Goal: Task Accomplishment & Management: Use online tool/utility

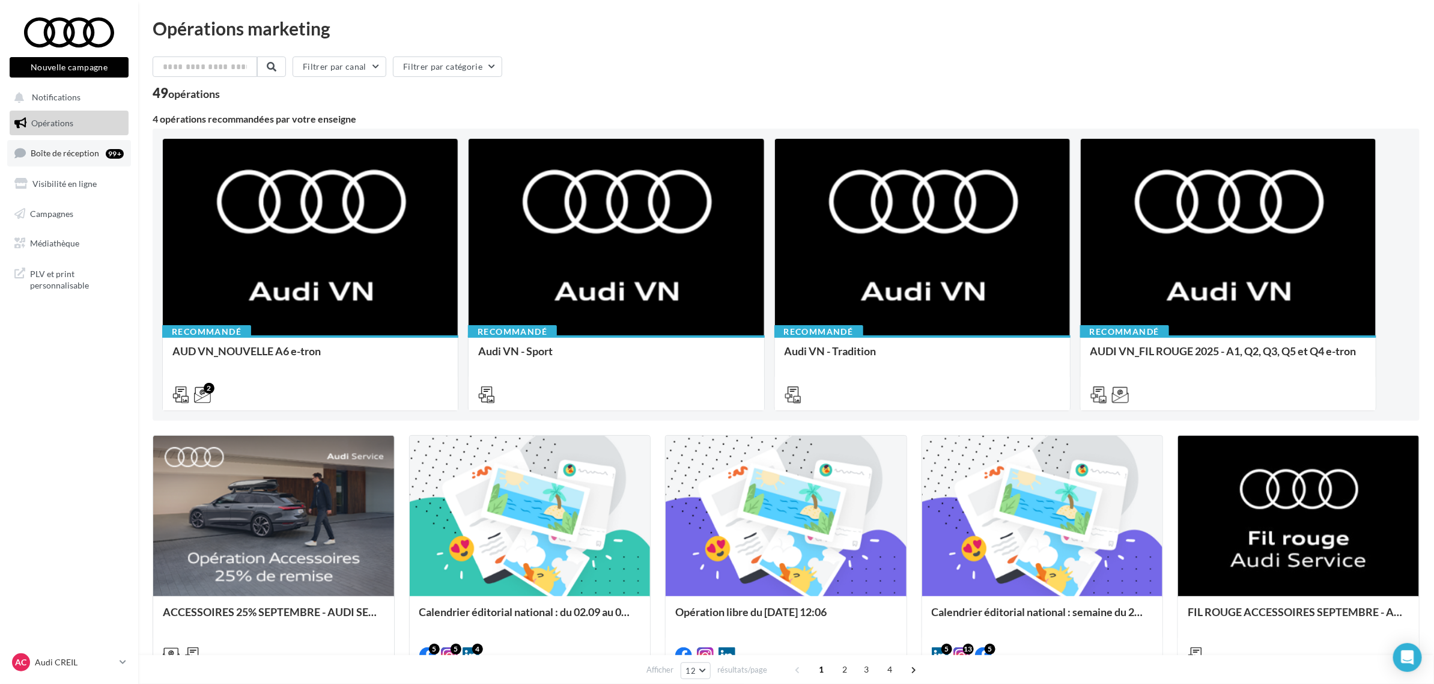
click at [88, 160] on link "Boîte de réception 99+" at bounding box center [69, 153] width 124 height 26
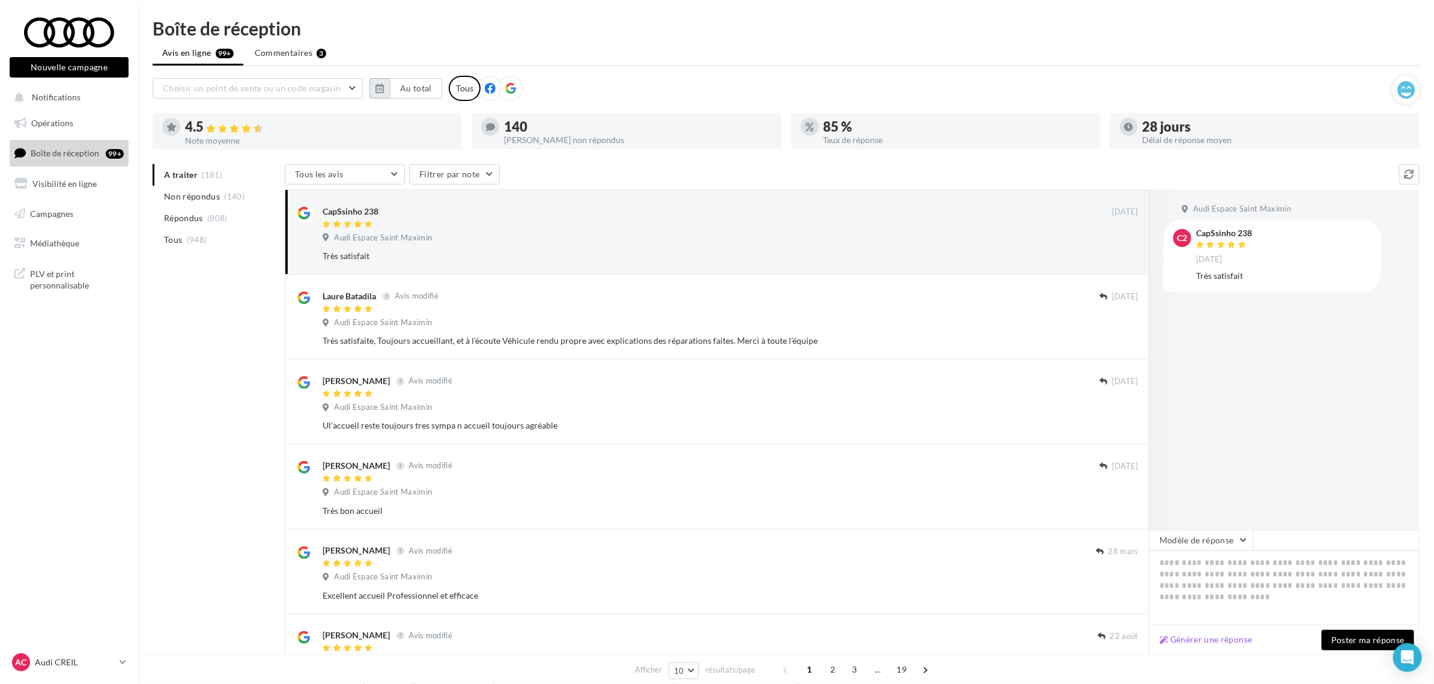
click at [378, 83] on icon "button" at bounding box center [379, 88] width 8 height 10
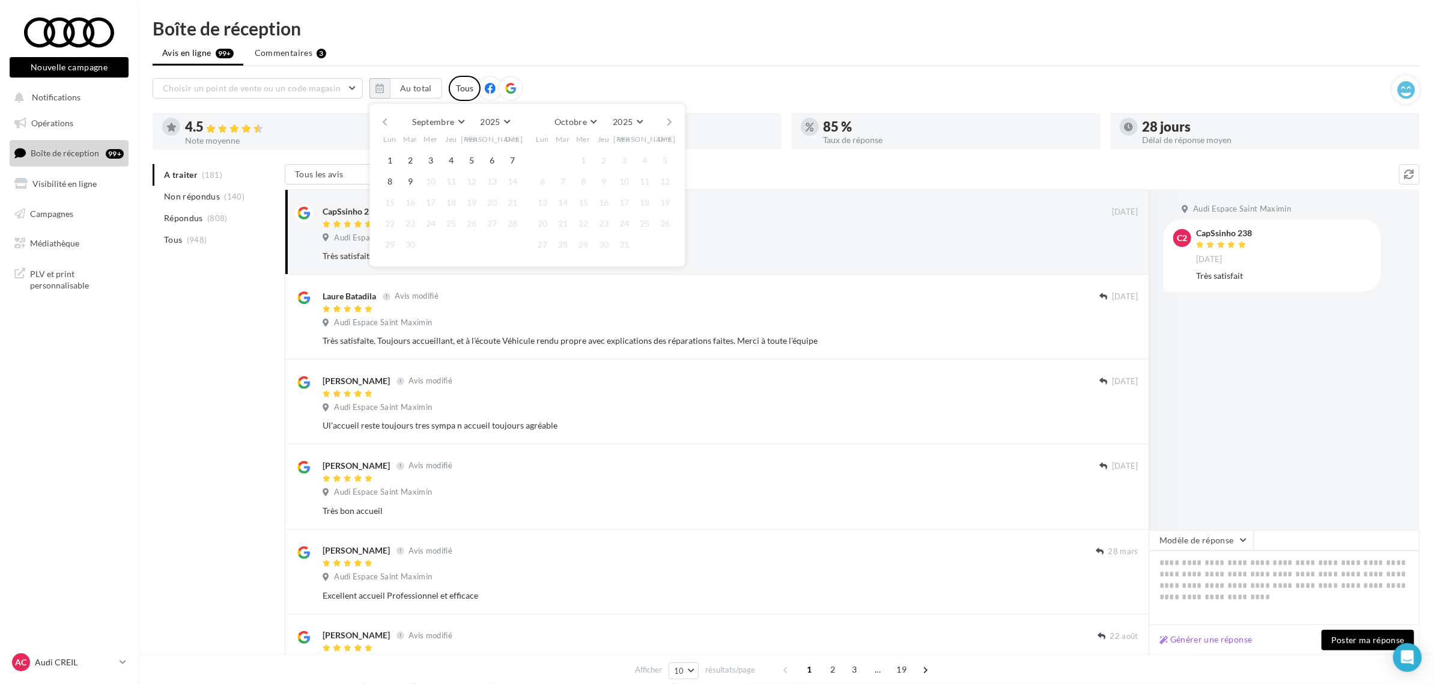
click at [388, 121] on button "button" at bounding box center [385, 122] width 10 height 17
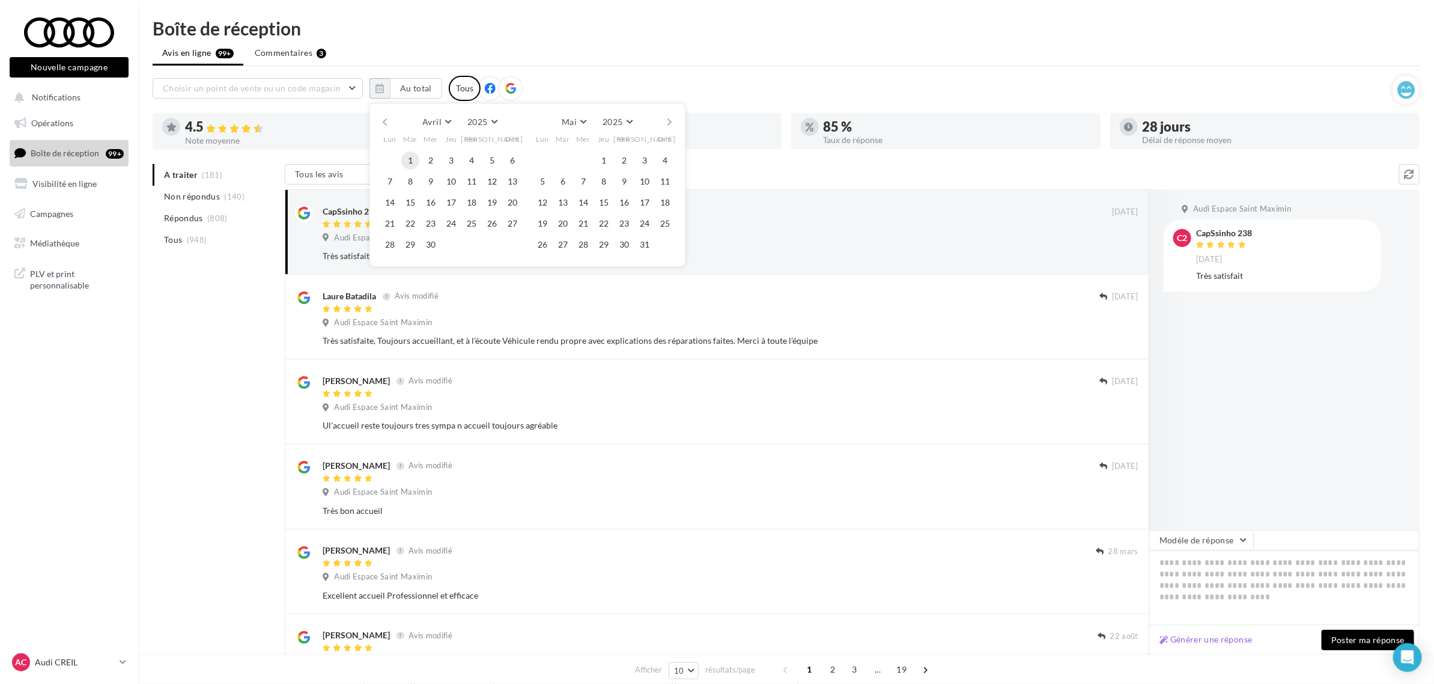
click at [413, 159] on button "1" at bounding box center [410, 160] width 18 height 18
click at [429, 249] on button "30" at bounding box center [431, 244] width 18 height 18
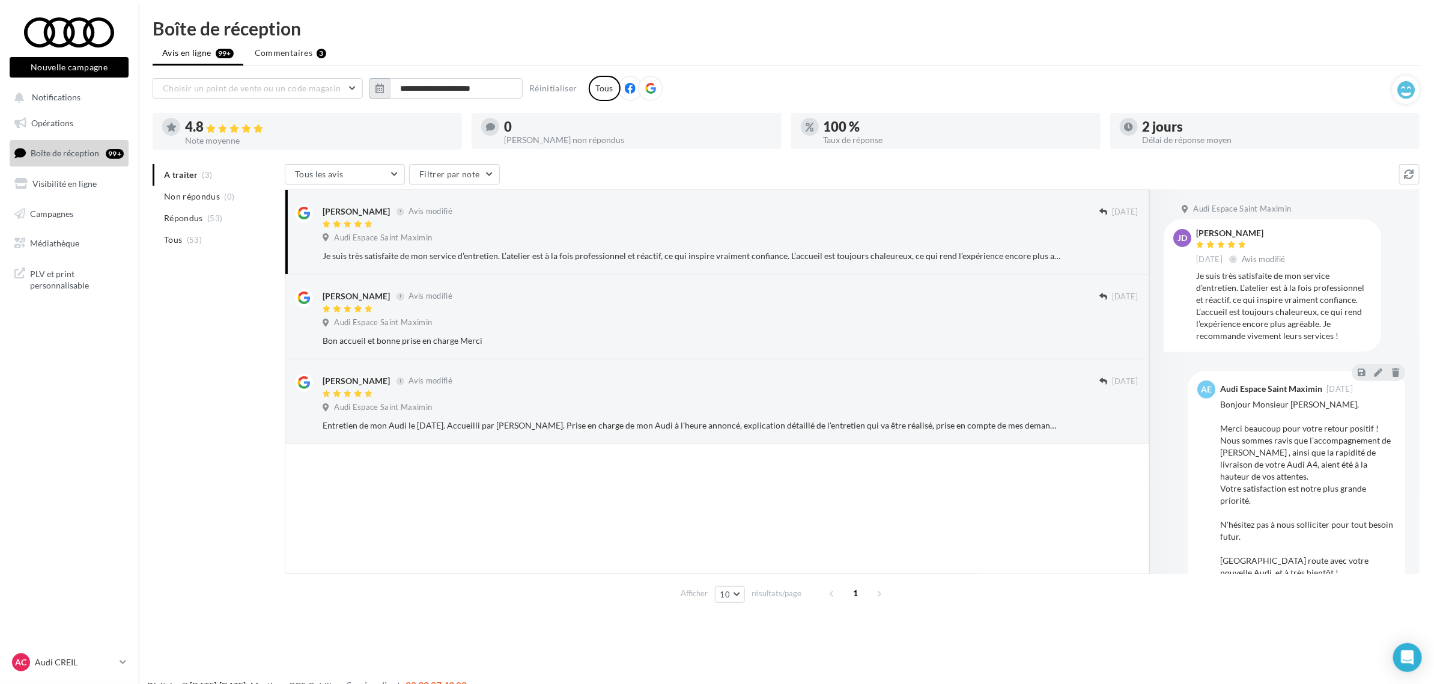
click at [386, 88] on button "button" at bounding box center [379, 88] width 20 height 20
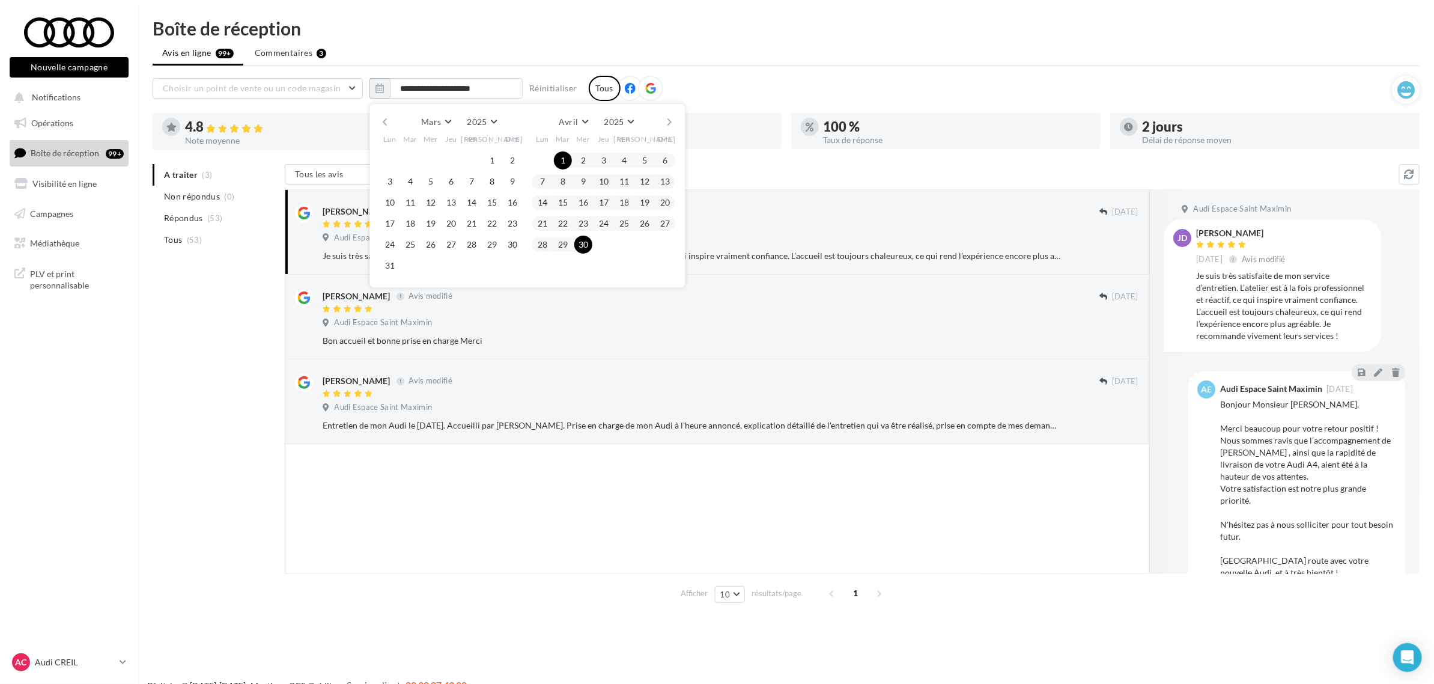
click at [673, 118] on button "button" at bounding box center [670, 122] width 10 height 17
click at [604, 157] on button "1" at bounding box center [604, 160] width 18 height 18
click at [650, 244] on button "31" at bounding box center [645, 244] width 18 height 18
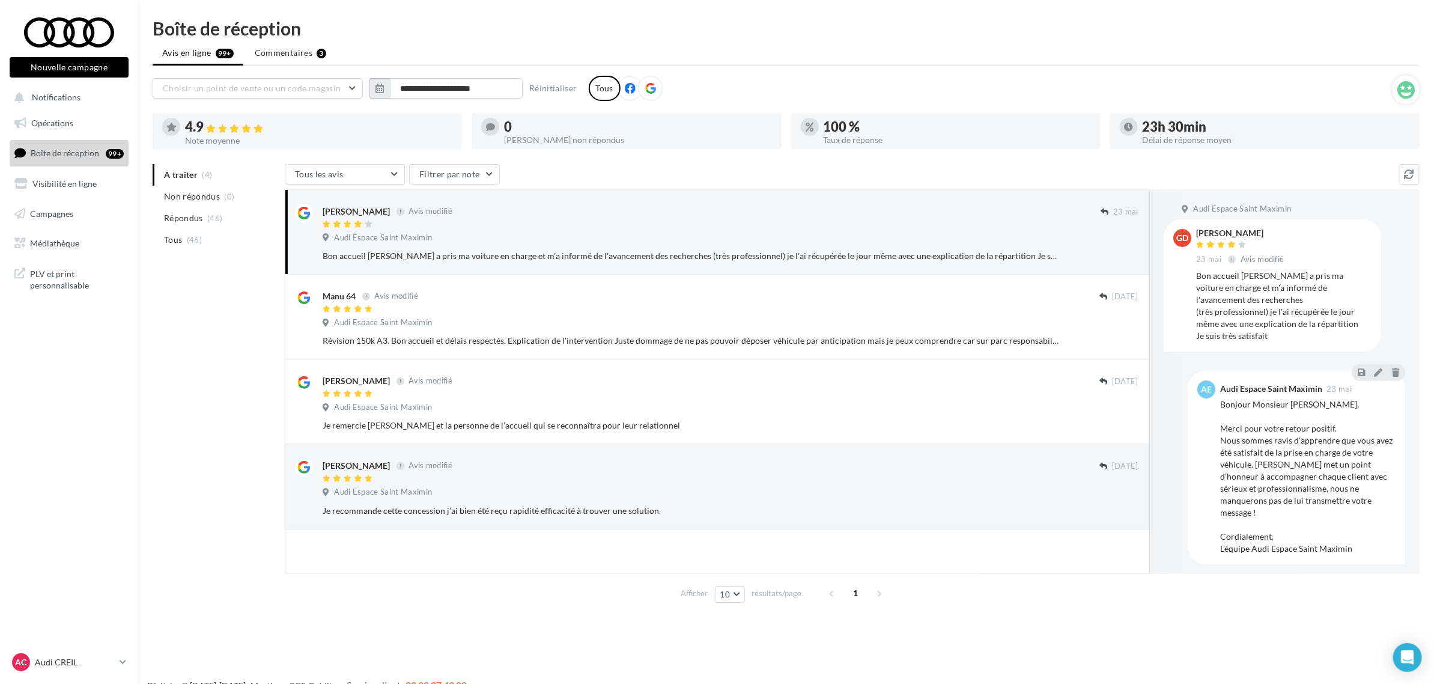
click at [379, 89] on icon "button" at bounding box center [379, 88] width 8 height 10
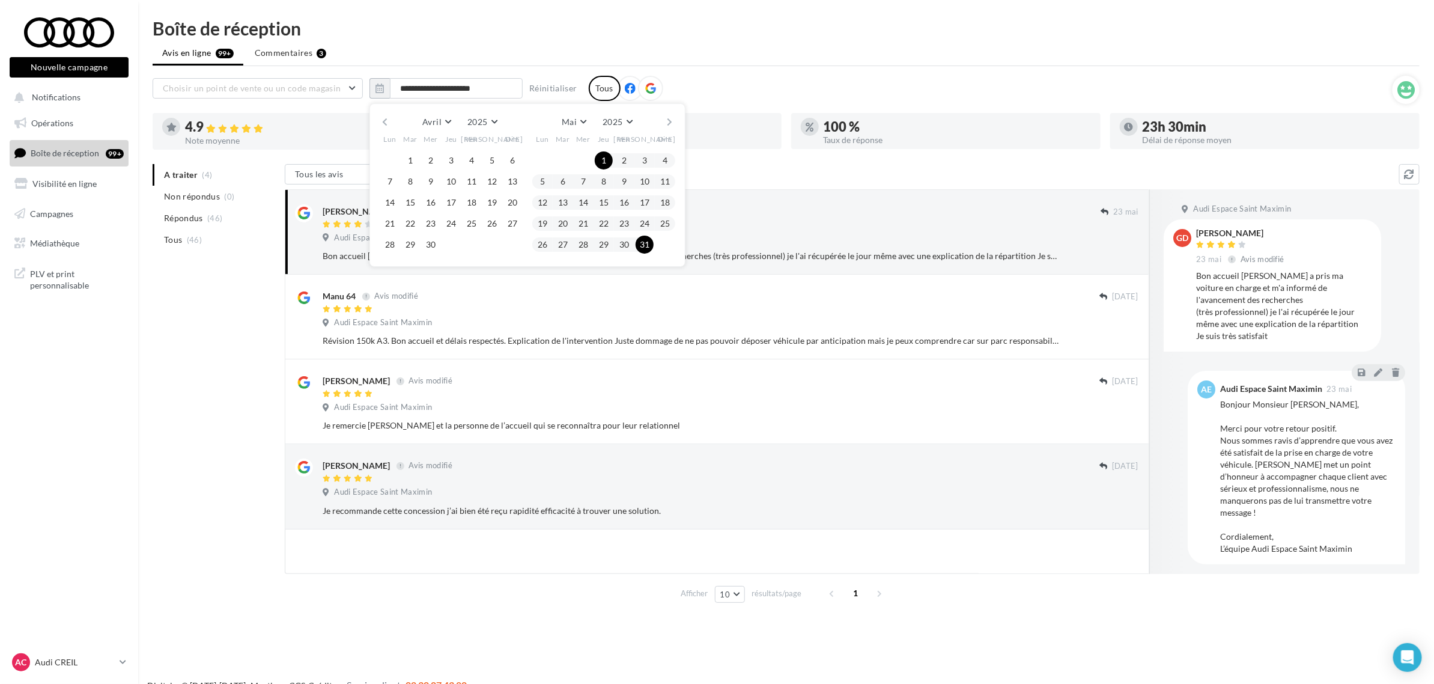
click at [665, 118] on button "button" at bounding box center [670, 122] width 10 height 17
click at [661, 157] on button "1" at bounding box center [665, 160] width 18 height 18
click at [547, 263] on button "30" at bounding box center [542, 265] width 18 height 18
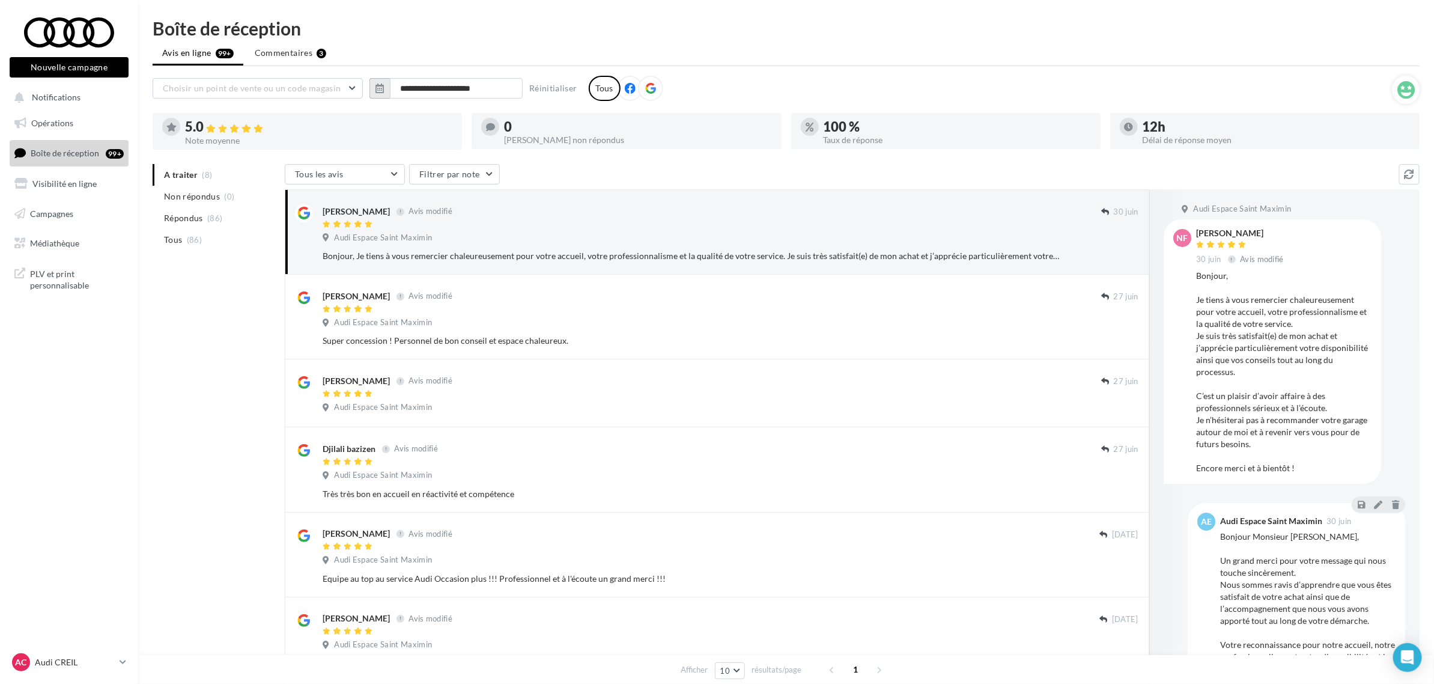
click at [377, 84] on icon "button" at bounding box center [379, 88] width 8 height 10
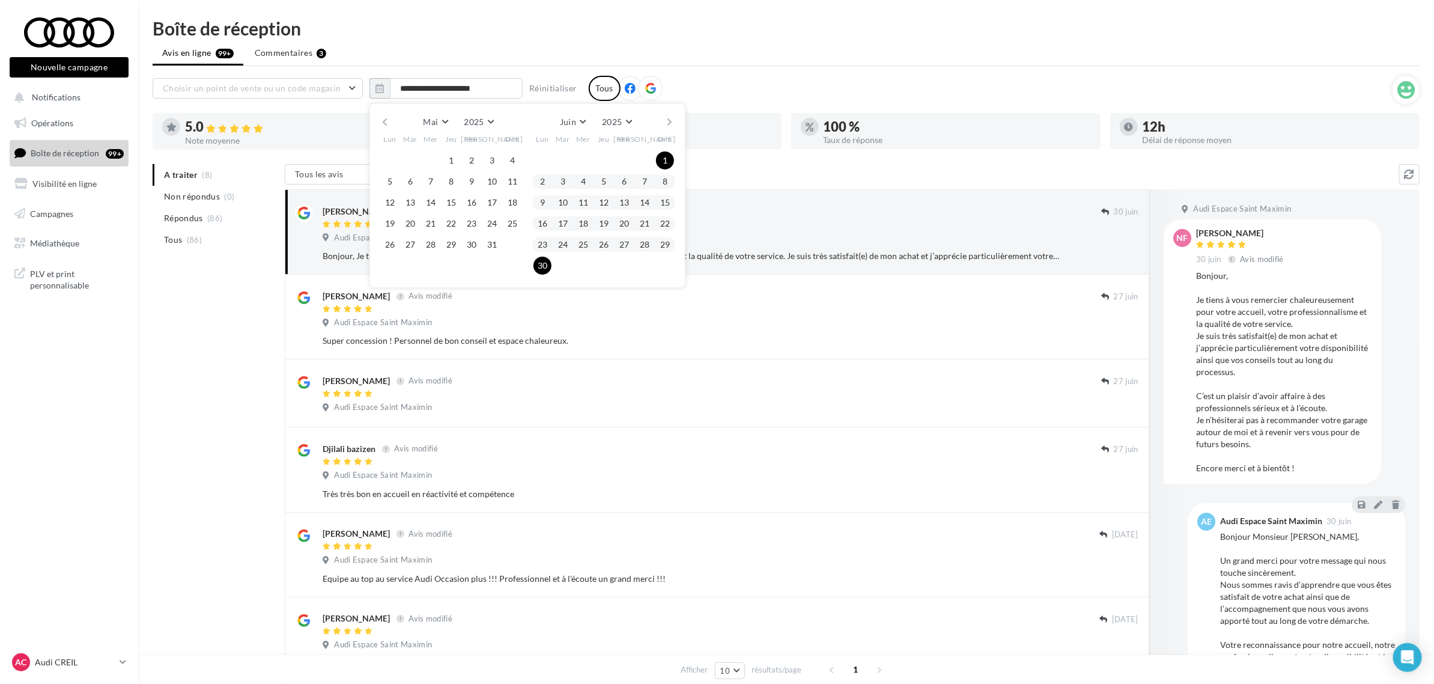
click at [668, 117] on button "button" at bounding box center [670, 122] width 10 height 17
click at [562, 161] on button "1" at bounding box center [563, 160] width 18 height 18
click at [605, 247] on button "31" at bounding box center [604, 244] width 18 height 18
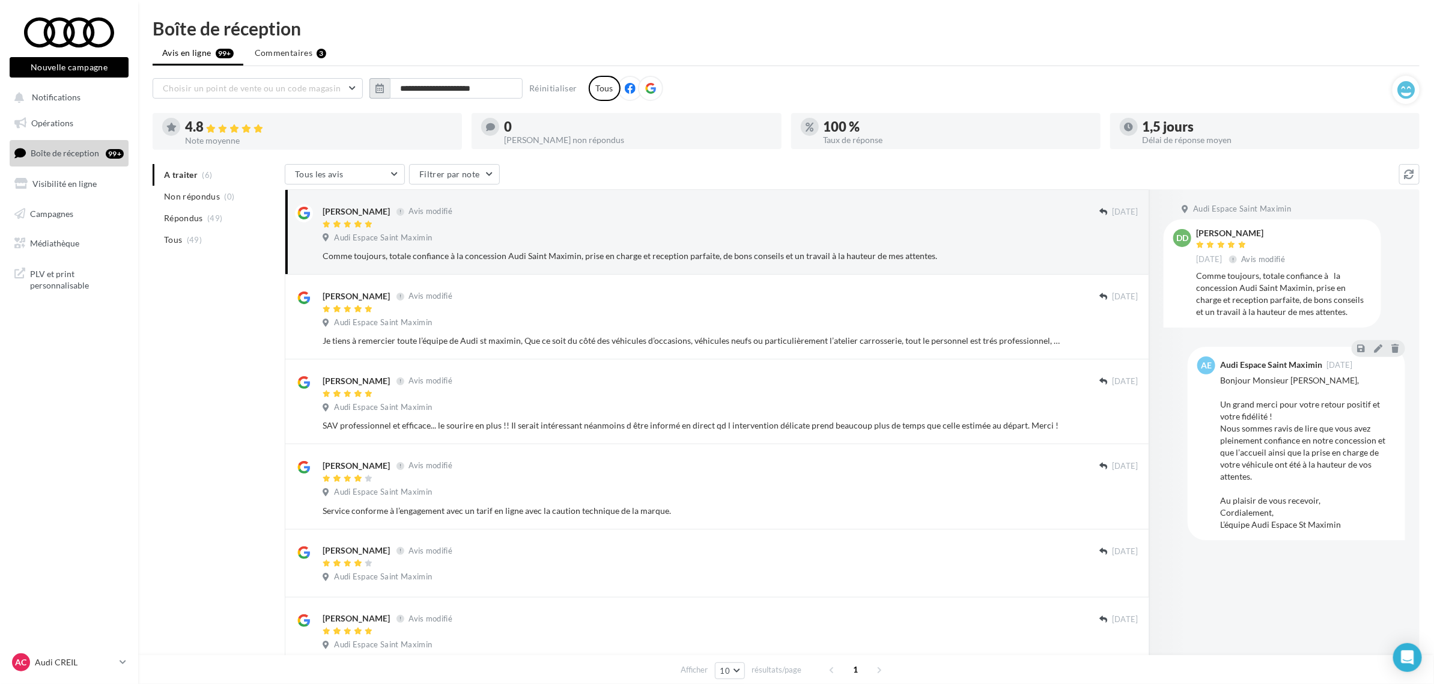
click at [383, 88] on icon "button" at bounding box center [379, 88] width 8 height 10
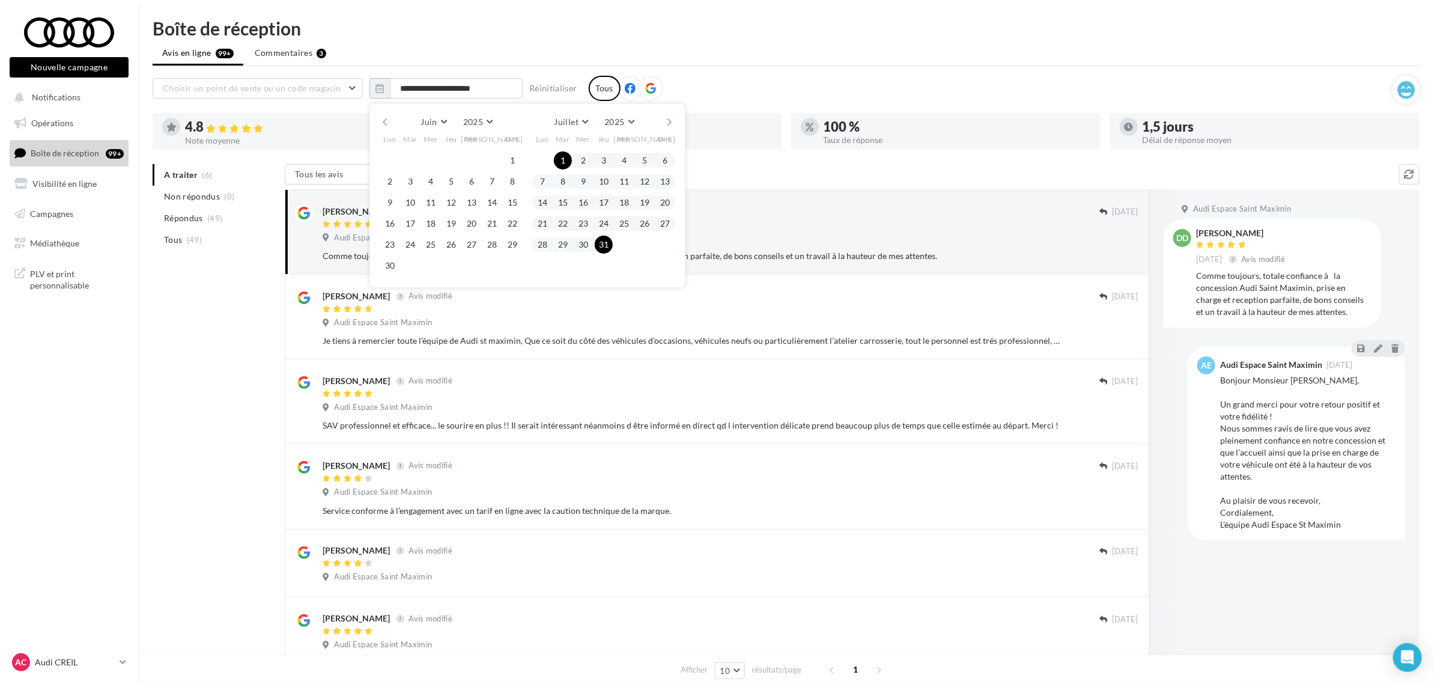
click at [671, 123] on button "button" at bounding box center [670, 122] width 10 height 17
click at [628, 160] on button "1" at bounding box center [624, 160] width 18 height 18
click at [670, 248] on button "31" at bounding box center [665, 244] width 18 height 18
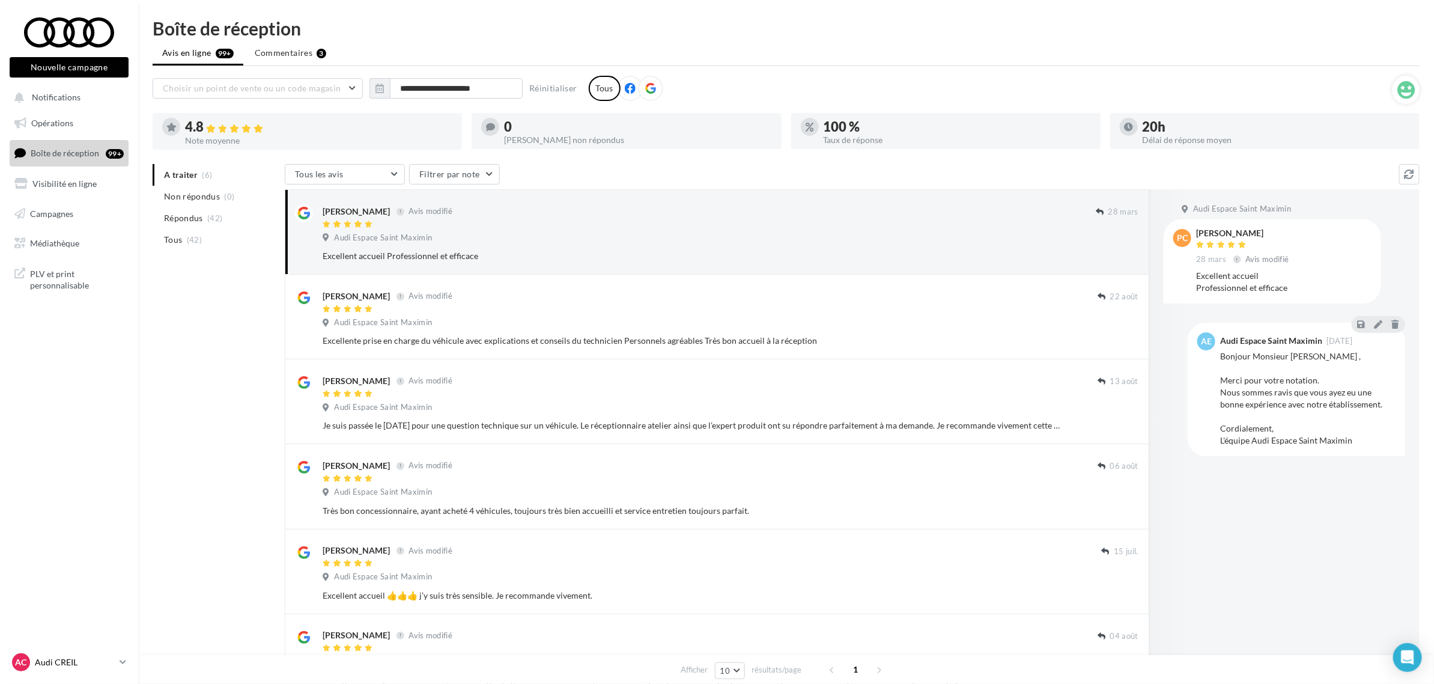
click at [67, 659] on p "Audi CREIL" at bounding box center [75, 662] width 80 height 12
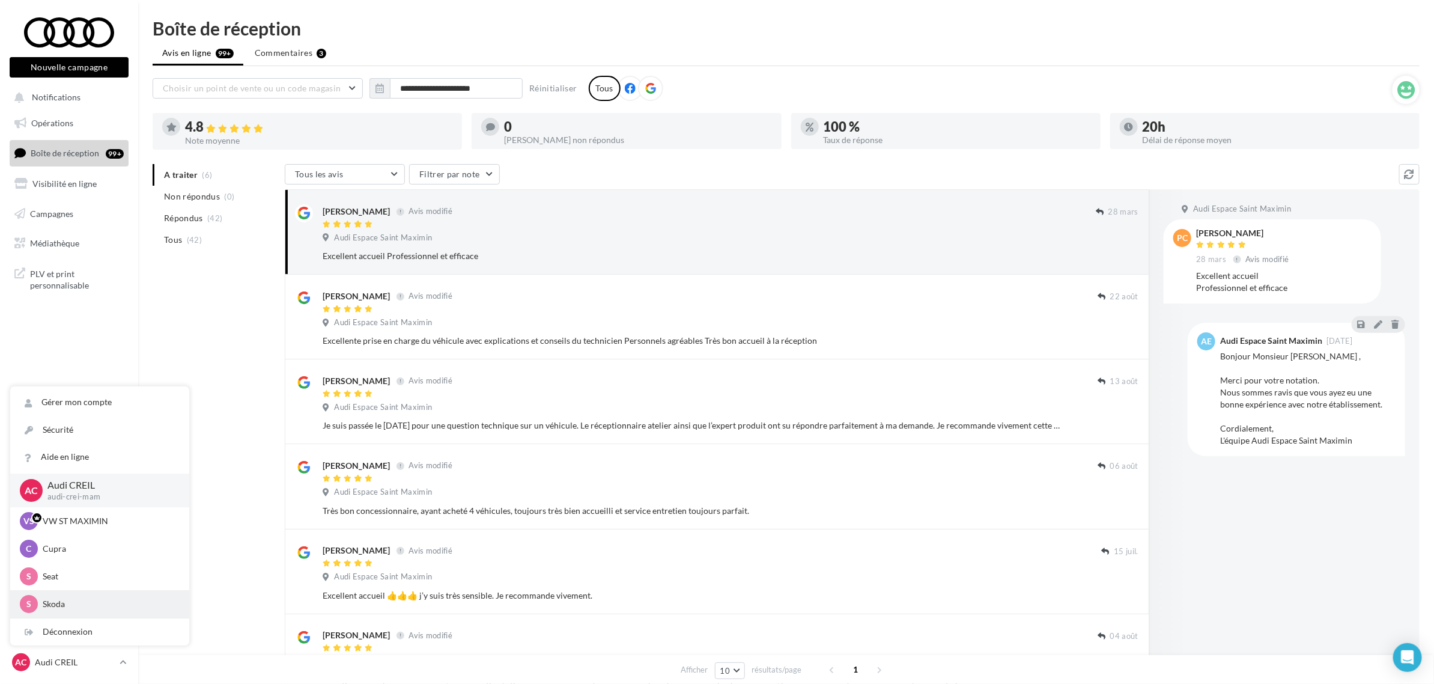
click at [89, 604] on p "Skoda" at bounding box center [109, 604] width 132 height 12
